Goal: Navigation & Orientation: Go to known website

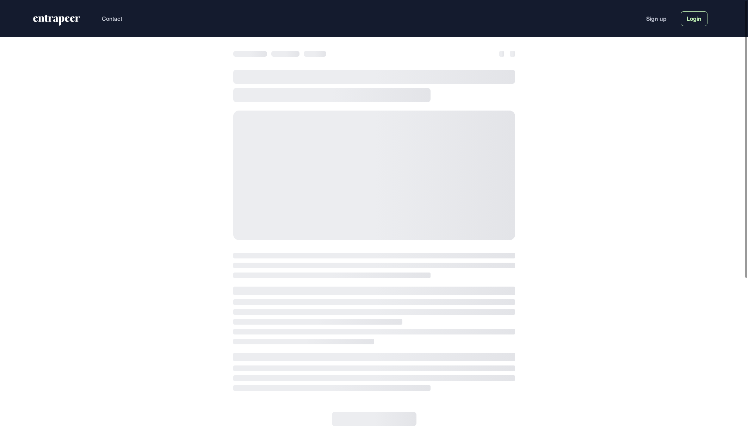
click at [694, 17] on link "Login" at bounding box center [694, 18] width 27 height 15
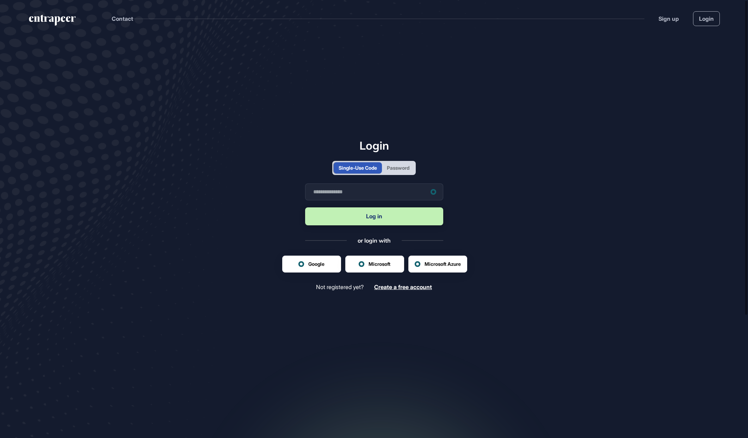
scroll to position [0, 0]
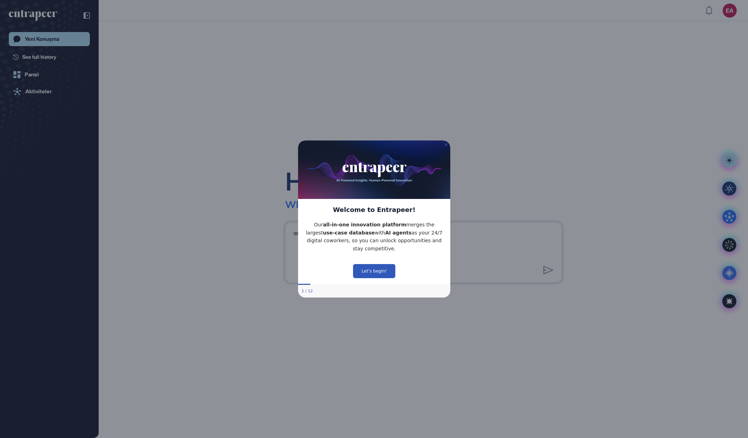
click at [446, 144] on icon "Close Preview" at bounding box center [445, 144] width 3 height 3
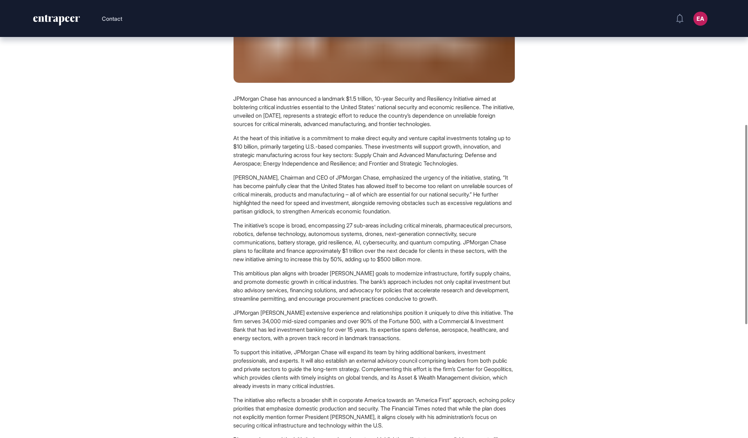
scroll to position [27, 0]
